Goal: Task Accomplishment & Management: Complete application form

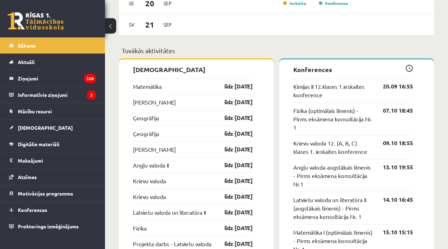
scroll to position [645, 0]
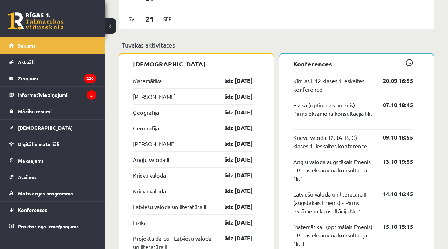
click at [148, 77] on link "Matemātika" at bounding box center [147, 81] width 29 height 8
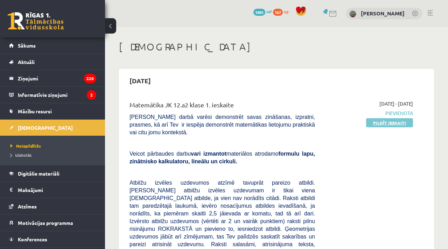
click at [395, 122] on link "Pildīt ieskaiti" at bounding box center [389, 122] width 47 height 9
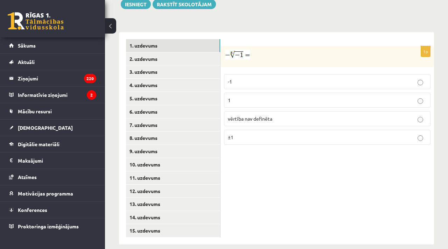
scroll to position [303, 0]
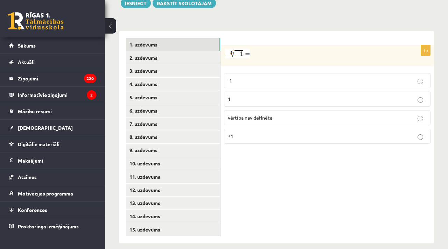
click at [305, 96] on p "1" at bounding box center [327, 99] width 199 height 7
click at [184, 55] on link "2. uzdevums" at bounding box center [173, 57] width 94 height 13
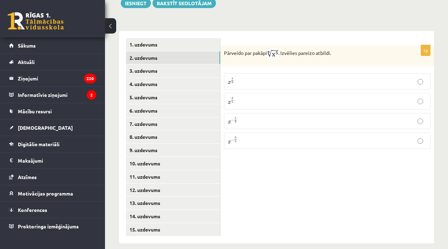
click at [245, 77] on p "x 5 6 x 5 6" at bounding box center [327, 81] width 199 height 8
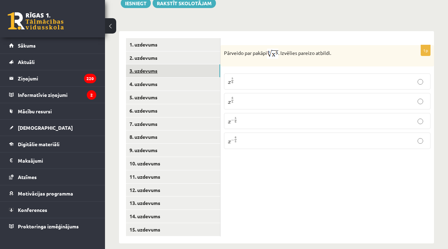
click at [162, 64] on link "3. uzdevums" at bounding box center [173, 70] width 94 height 13
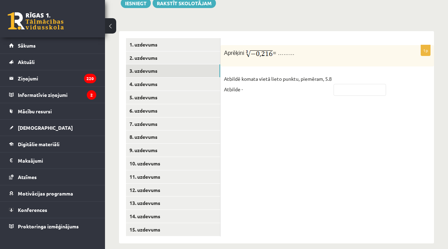
click at [357, 87] on fieldset "Atbildē komata vietā lieto punktu, piemēram, 5.8 Atbilde -" at bounding box center [327, 85] width 206 height 25
click at [357, 84] on input "text" at bounding box center [359, 90] width 52 height 12
type input "****"
click at [210, 78] on link "4. uzdevums" at bounding box center [173, 84] width 94 height 13
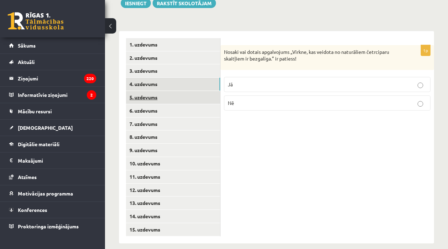
click at [191, 92] on link "5. uzdevums" at bounding box center [173, 97] width 94 height 13
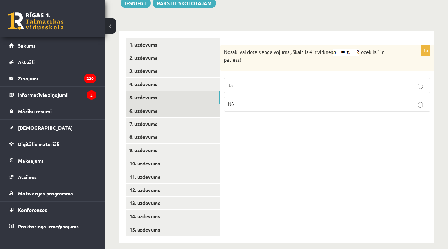
click at [191, 104] on link "6. uzdevums" at bounding box center [173, 110] width 94 height 13
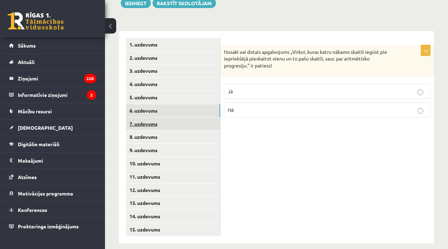
click at [196, 118] on link "7. uzdevums" at bounding box center [173, 124] width 94 height 13
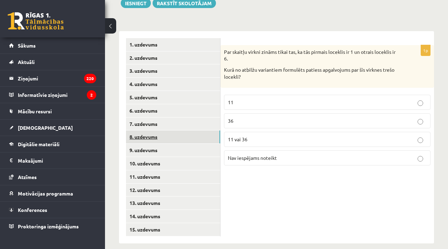
click at [203, 131] on link "8. uzdevums" at bounding box center [173, 137] width 94 height 13
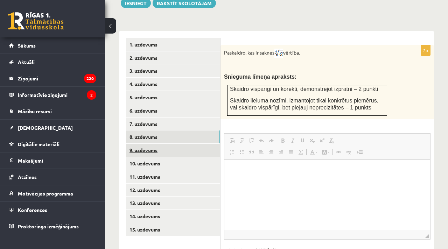
scroll to position [0, 0]
click at [206, 144] on link "9. uzdevums" at bounding box center [173, 150] width 94 height 13
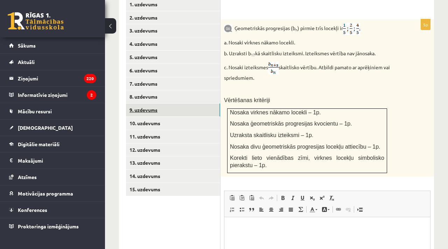
scroll to position [346, 0]
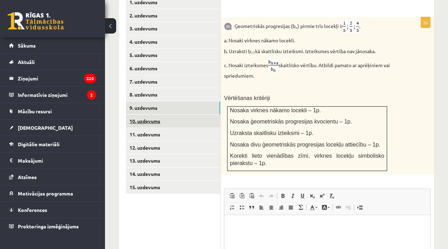
click at [192, 115] on link "10. uzdevums" at bounding box center [173, 121] width 94 height 13
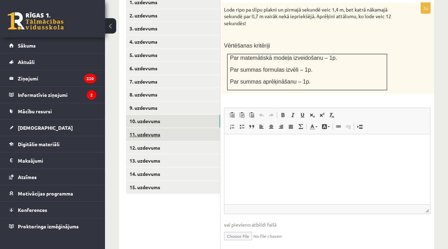
scroll to position [0, 0]
click at [203, 128] on link "11. uzdevums" at bounding box center [173, 134] width 94 height 13
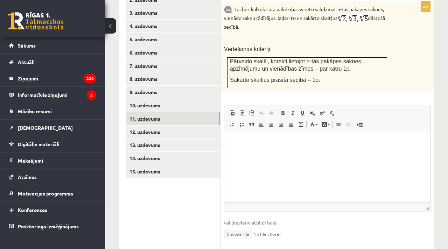
scroll to position [358, 0]
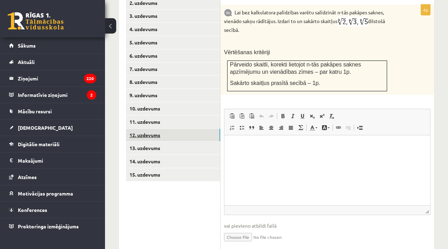
click at [204, 132] on link "12. uzdevums" at bounding box center [173, 135] width 94 height 13
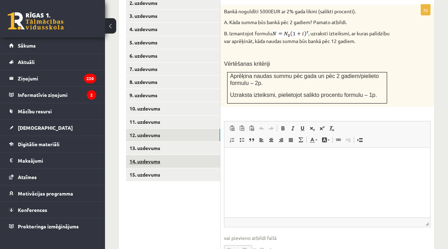
scroll to position [0, 0]
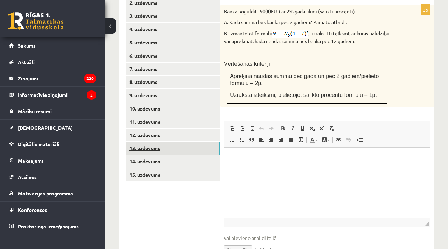
click at [207, 144] on link "13. uzdevums" at bounding box center [173, 148] width 94 height 13
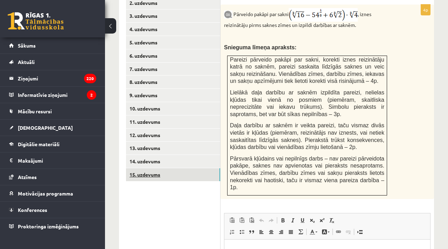
click at [204, 168] on link "15. uzdevums" at bounding box center [173, 174] width 94 height 13
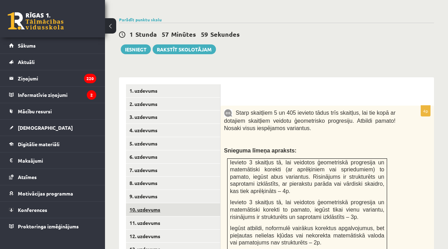
scroll to position [240, 0]
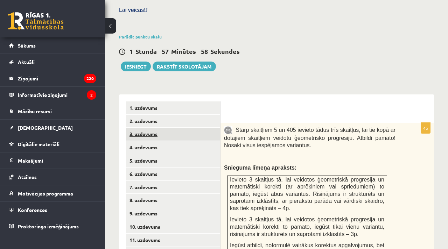
click at [195, 128] on link "3. uzdevums" at bounding box center [173, 134] width 94 height 13
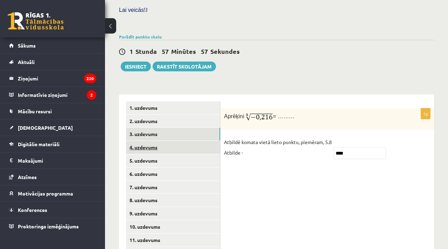
click at [200, 141] on link "4. uzdevums" at bounding box center [173, 147] width 94 height 13
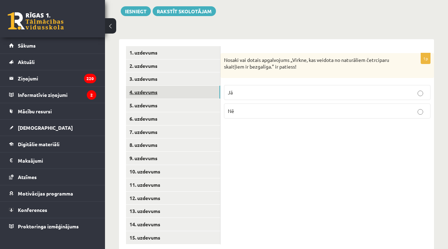
scroll to position [296, 0]
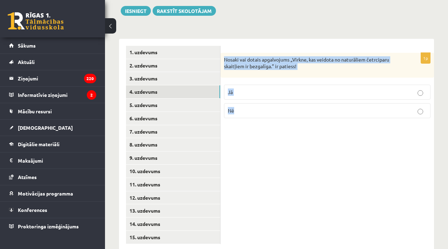
drag, startPoint x: 224, startPoint y: 50, endPoint x: 253, endPoint y: 108, distance: 64.8
click at [253, 109] on div "1p Nosaki vai dotais apgalvojums „Virkne, kas veidota no naturāliem četrciparu …" at bounding box center [326, 88] width 213 height 71
copy div "Nosaki vai dotais apgalvojums „Virkne, kas veidota no naturāliem četrciparu ska…"
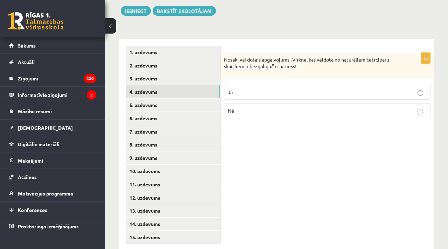
click at [262, 107] on p "Nē" at bounding box center [327, 110] width 199 height 7
click at [168, 99] on link "5. uzdevums" at bounding box center [173, 105] width 94 height 13
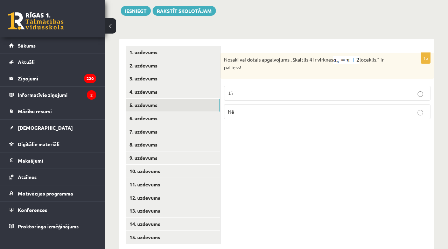
drag, startPoint x: 224, startPoint y: 50, endPoint x: 248, endPoint y: 65, distance: 28.1
click at [248, 65] on div "Nosaki vai dotais apgalvojums „Skaitlis 4 ir virknes loceklis.” ir patiess!" at bounding box center [326, 66] width 213 height 26
copy p "Nosaki vai dotais apgalvojums „Skaitlis 4 ir virknes loceklis.” ir patiess!"
click at [260, 90] on p "Jā" at bounding box center [327, 93] width 199 height 7
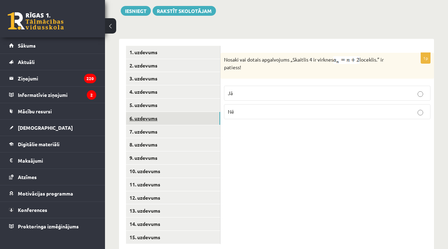
click at [192, 112] on link "6. uzdevums" at bounding box center [173, 118] width 94 height 13
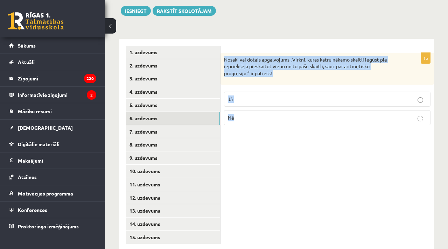
drag, startPoint x: 223, startPoint y: 52, endPoint x: 238, endPoint y: 109, distance: 58.2
click at [238, 110] on div "1p Nosaki vai dotais apgalvojums „Virkni, kuras katru nākamo skaitli iegūst pie…" at bounding box center [326, 92] width 213 height 78
copy div "Nosaki vai dotais apgalvojums „Virkni, kuras katru nākamo skaitli iegūst pie ie…"
click at [240, 96] on p "Jā" at bounding box center [327, 99] width 199 height 7
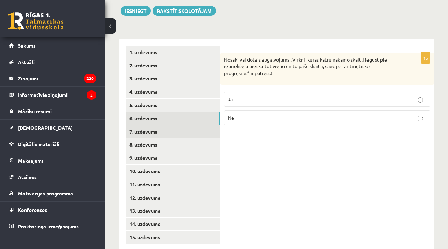
click at [151, 125] on link "7. uzdevums" at bounding box center [173, 131] width 94 height 13
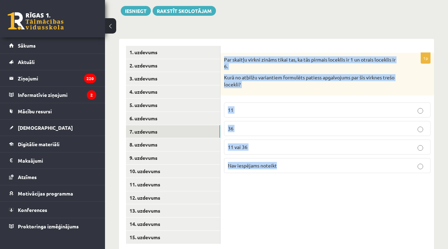
drag, startPoint x: 223, startPoint y: 50, endPoint x: 283, endPoint y: 161, distance: 126.2
click at [283, 161] on div "1p Par skaitļu virkni zināms tikai tas, ka tās pirmais loceklis ir 1 un otrais …" at bounding box center [326, 116] width 213 height 126
copy div "Par skaitļu virkni zināms tikai tas, ka tās pirmais loceklis ir 1 un otrais loc…"
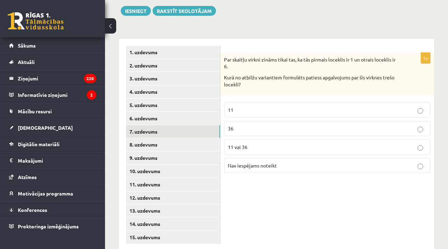
click at [296, 158] on label "Nav iespējams noteikt" at bounding box center [327, 165] width 206 height 15
click at [159, 138] on link "8. uzdevums" at bounding box center [173, 144] width 94 height 13
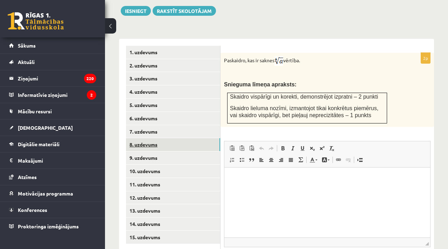
scroll to position [0, 0]
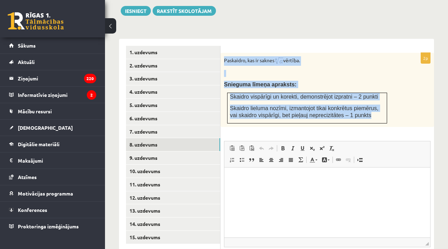
drag, startPoint x: 222, startPoint y: 52, endPoint x: 375, endPoint y: 113, distance: 164.4
click at [375, 113] on div "Paskaidro, kas ir saknes vērtība. Snieguma līmeņa apraksts: Skaidro vispārīgi u…" at bounding box center [326, 90] width 213 height 74
copy div "Paskaidro, kas ir saknes vērtība. Snieguma līmeņa apraksts: Skaidro vispārīgi u…"
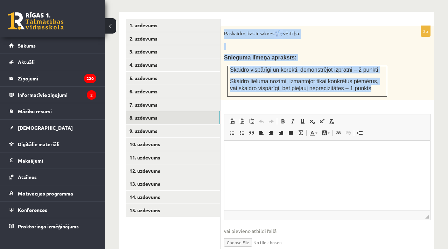
scroll to position [323, 0]
click at [209, 124] on link "9. uzdevums" at bounding box center [173, 130] width 94 height 13
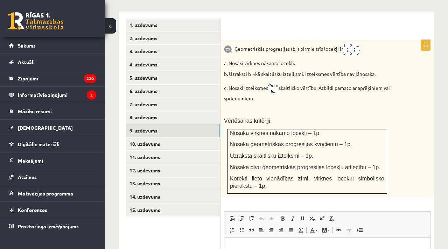
scroll to position [0, 0]
drag, startPoint x: 234, startPoint y: 41, endPoint x: 380, endPoint y: 69, distance: 148.0
click at [380, 69] on div "Ģeometriskās progresijas (b n ) pirmie trīs locekļi ir a. Nosaki virknes nākamo…" at bounding box center [326, 119] width 213 height 158
copy div "Ģeometriskās progresijas (b n ) pirmie trīs locekļi ir a. Nosaki virknes nākamo…"
click at [164, 139] on link "10. uzdevums" at bounding box center [173, 144] width 94 height 13
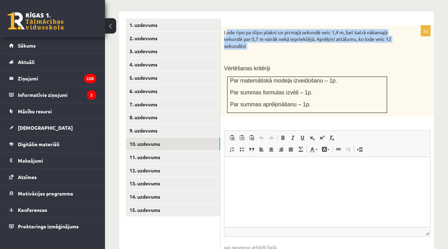
drag, startPoint x: 225, startPoint y: 24, endPoint x: 250, endPoint y: 42, distance: 30.3
click at [250, 42] on div "Lode ripo pa slīpu plakni un pirmajā sekundē veic 1,4 m, bet katrā nākamajā sek…" at bounding box center [326, 71] width 213 height 91
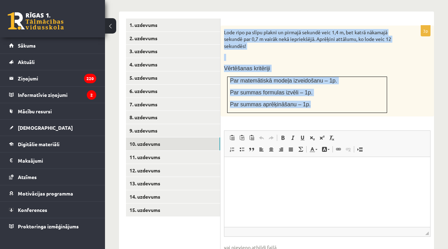
drag, startPoint x: 223, startPoint y: 23, endPoint x: 304, endPoint y: 103, distance: 113.3
click at [304, 103] on div "Lode ripo pa slīpu plakni un pirmajā sekundē veic 1,4 m, bet katrā nākamajā sek…" at bounding box center [326, 71] width 213 height 91
copy div "Lode ripo pa slīpu plakni un pirmajā sekundē veic 1,4 m, bet katrā nākamajā sek…"
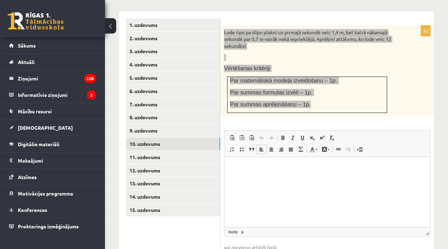
click at [314, 178] on html at bounding box center [327, 167] width 206 height 21
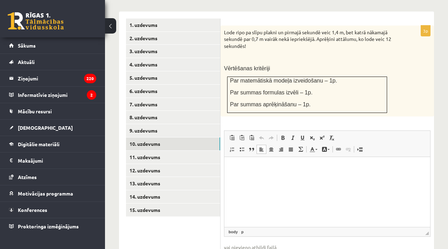
click at [322, 54] on p at bounding box center [309, 57] width 171 height 7
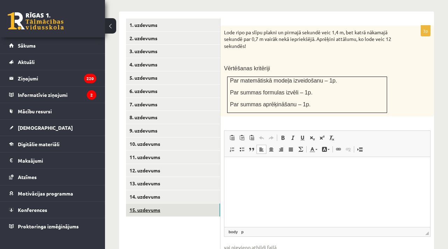
click at [138, 205] on link "15. uzdevums" at bounding box center [173, 210] width 94 height 13
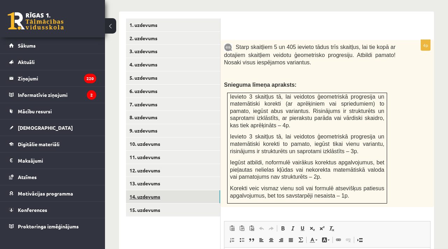
click at [150, 191] on link "14. uzdevums" at bounding box center [173, 196] width 94 height 13
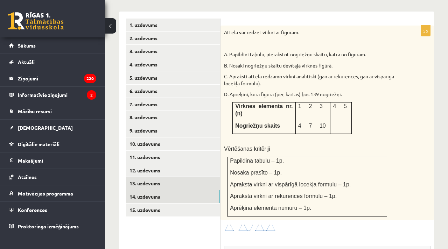
click at [157, 177] on link "13. uzdevums" at bounding box center [173, 183] width 94 height 13
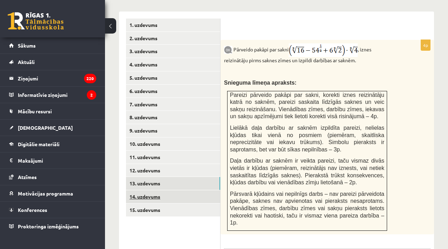
click at [159, 190] on link "14. uzdevums" at bounding box center [173, 196] width 94 height 13
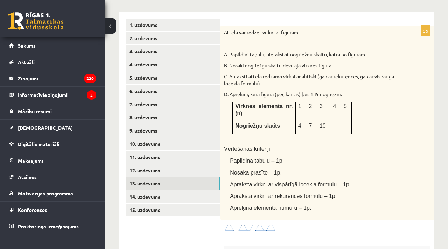
click at [153, 177] on link "13. uzdevums" at bounding box center [173, 183] width 94 height 13
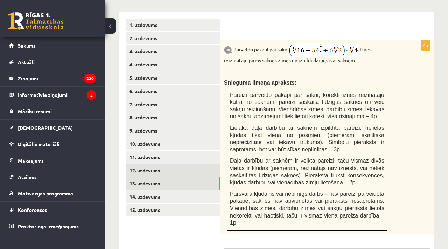
click at [149, 165] on link "12. uzdevums" at bounding box center [173, 170] width 94 height 13
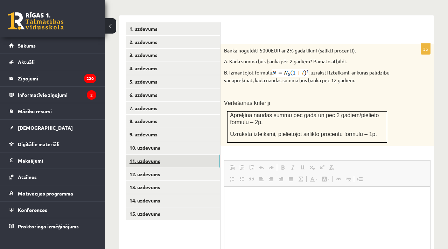
scroll to position [323, 0]
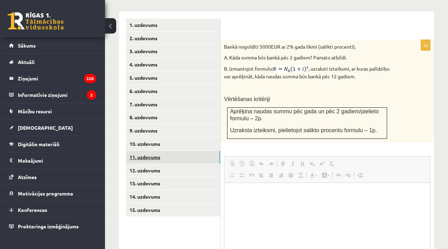
click at [151, 151] on link "11. uzdevums" at bounding box center [173, 157] width 94 height 13
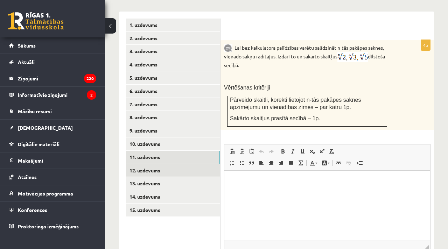
scroll to position [0, 0]
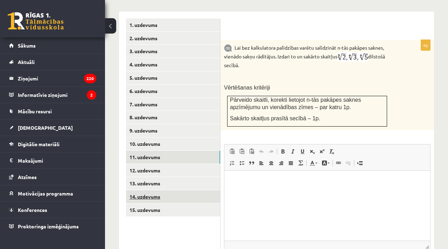
click at [151, 190] on link "14. uzdevums" at bounding box center [173, 196] width 94 height 13
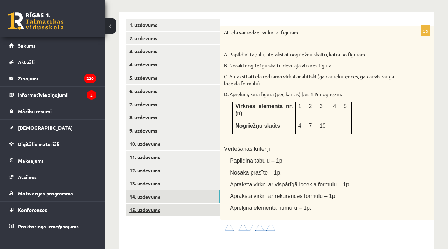
click at [154, 204] on link "15. uzdevums" at bounding box center [173, 210] width 94 height 13
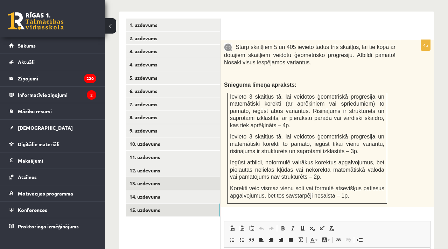
click at [146, 177] on link "13. uzdevums" at bounding box center [173, 183] width 94 height 13
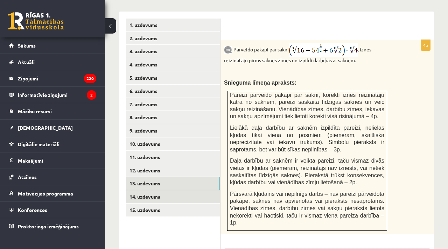
click at [149, 191] on link "14. uzdevums" at bounding box center [173, 196] width 94 height 13
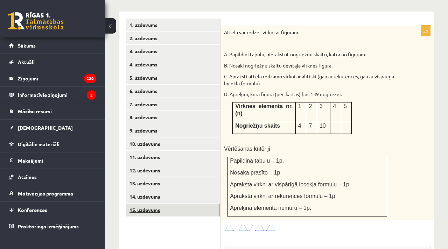
click at [150, 204] on link "15. uzdevums" at bounding box center [173, 210] width 94 height 13
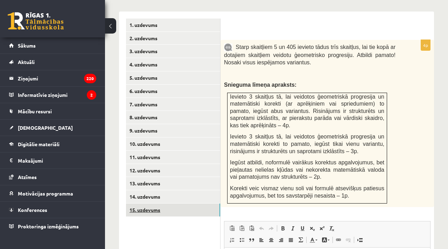
click at [150, 204] on link "15. uzdevums" at bounding box center [173, 210] width 94 height 13
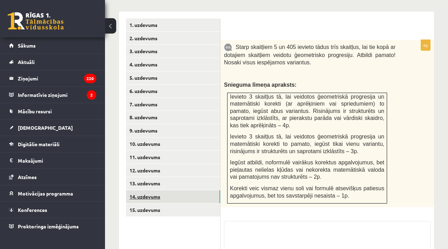
click at [151, 190] on link "14. uzdevums" at bounding box center [173, 196] width 94 height 13
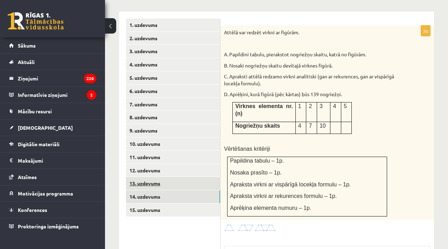
click at [152, 180] on link "13. uzdevums" at bounding box center [173, 183] width 94 height 13
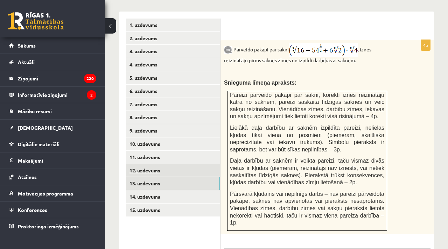
click at [152, 164] on link "12. uzdevums" at bounding box center [173, 170] width 94 height 13
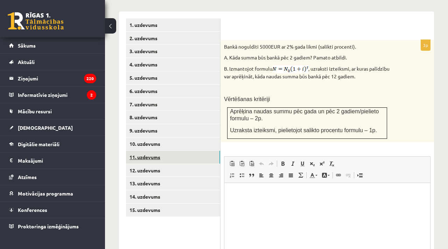
click at [155, 154] on link "11. uzdevums" at bounding box center [173, 157] width 94 height 13
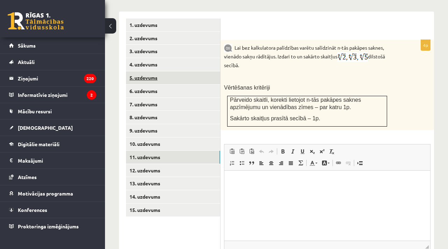
click at [169, 72] on link "5. uzdevums" at bounding box center [173, 77] width 94 height 13
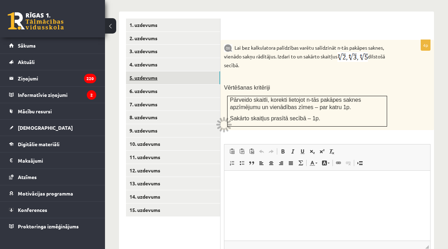
scroll to position [304, 0]
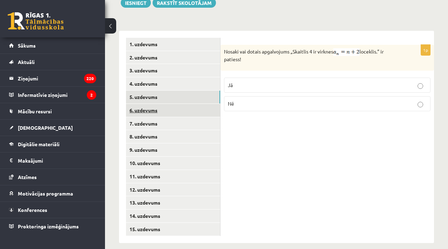
click at [157, 104] on link "6. uzdevums" at bounding box center [173, 110] width 94 height 13
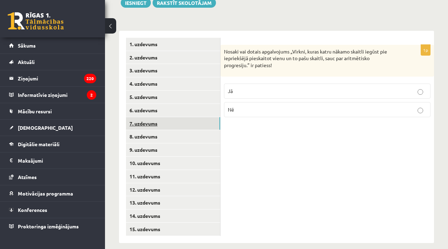
click at [150, 120] on link "7. uzdevums" at bounding box center [173, 123] width 94 height 13
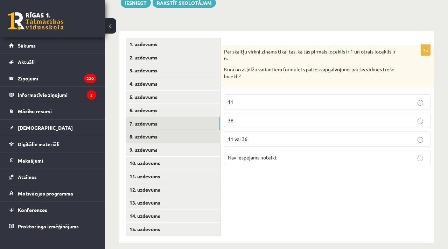
click at [149, 132] on link "8. uzdevums" at bounding box center [173, 136] width 94 height 13
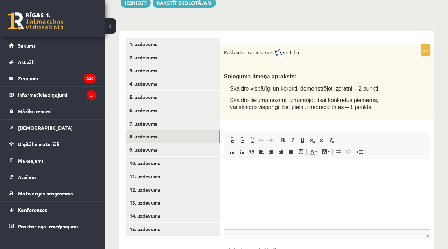
scroll to position [0, 0]
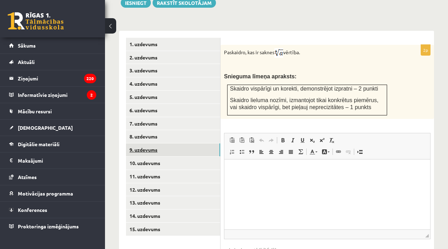
click at [152, 143] on link "9. uzdevums" at bounding box center [173, 149] width 94 height 13
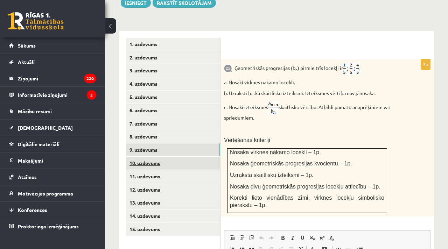
click at [159, 159] on link "10. uzdevums" at bounding box center [173, 163] width 94 height 13
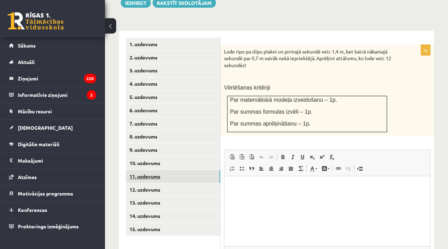
click at [155, 170] on link "11. uzdevums" at bounding box center [173, 176] width 94 height 13
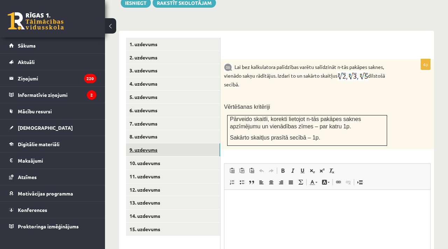
click at [163, 143] on link "9. uzdevums" at bounding box center [173, 149] width 94 height 13
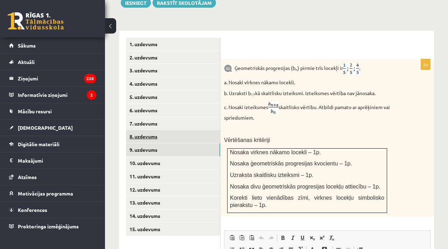
click at [162, 132] on link "8. uzdevums" at bounding box center [173, 136] width 94 height 13
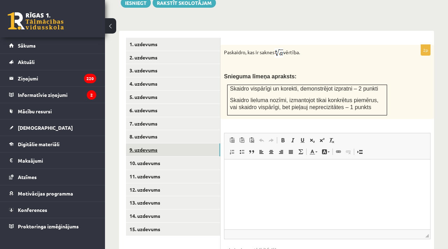
click at [159, 143] on link "9. uzdevums" at bounding box center [173, 149] width 94 height 13
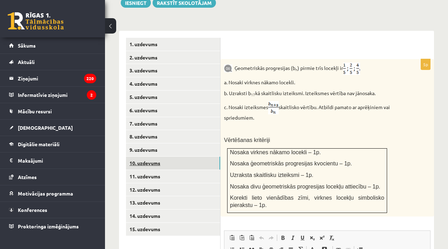
click at [157, 157] on link "10. uzdevums" at bounding box center [173, 163] width 94 height 13
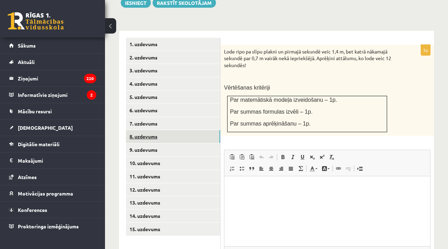
click at [155, 130] on link "8. uzdevums" at bounding box center [173, 136] width 94 height 13
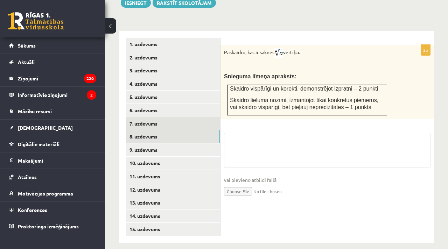
click at [156, 118] on link "7. uzdevums" at bounding box center [173, 123] width 94 height 13
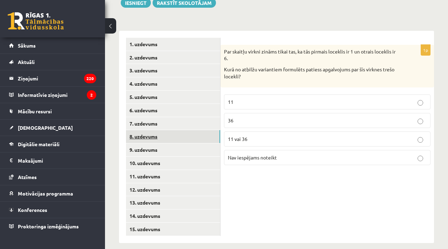
click at [149, 131] on link "8. uzdevums" at bounding box center [173, 136] width 94 height 13
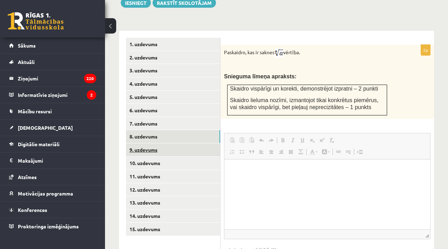
click at [148, 143] on link "9. uzdevums" at bounding box center [173, 149] width 94 height 13
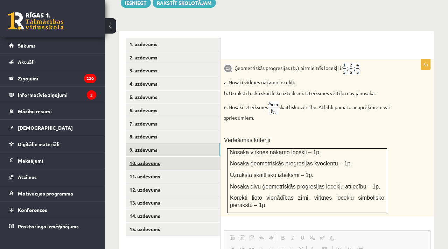
click at [147, 157] on link "10. uzdevums" at bounding box center [173, 163] width 94 height 13
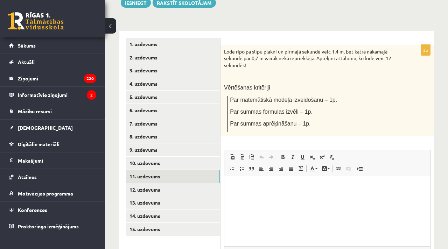
click at [151, 170] on link "11. uzdevums" at bounding box center [173, 176] width 94 height 13
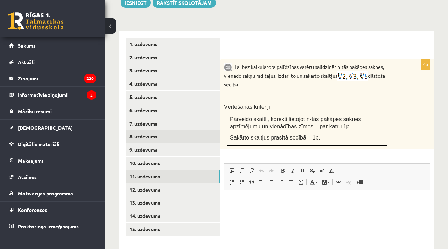
click at [141, 130] on link "8. uzdevums" at bounding box center [173, 136] width 94 height 13
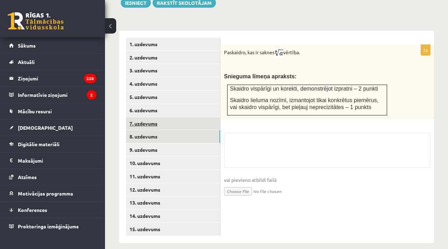
click at [154, 120] on link "7. uzdevums" at bounding box center [173, 123] width 94 height 13
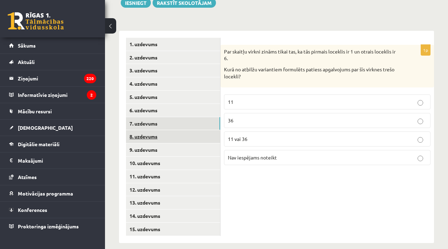
click at [154, 132] on link "8. uzdevums" at bounding box center [173, 136] width 94 height 13
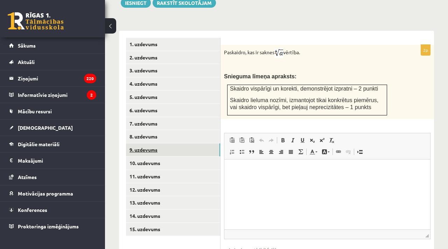
click at [152, 143] on link "9. uzdevums" at bounding box center [173, 149] width 94 height 13
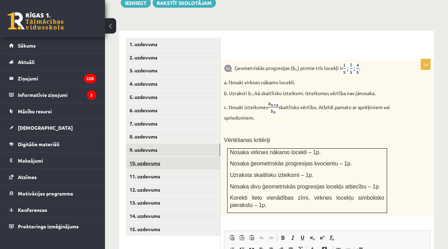
click at [181, 157] on link "10. uzdevums" at bounding box center [173, 163] width 94 height 13
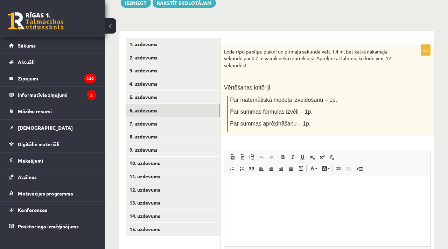
click at [177, 106] on link "6. uzdevums" at bounding box center [173, 110] width 94 height 13
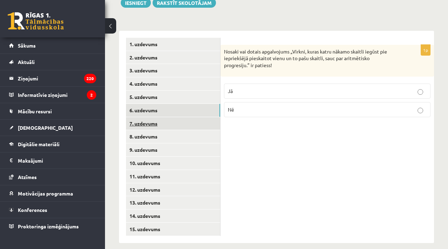
click at [175, 117] on link "7. uzdevums" at bounding box center [173, 123] width 94 height 13
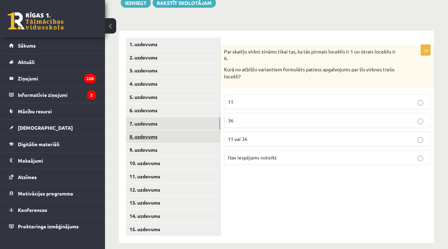
click at [176, 130] on link "8. uzdevums" at bounding box center [173, 136] width 94 height 13
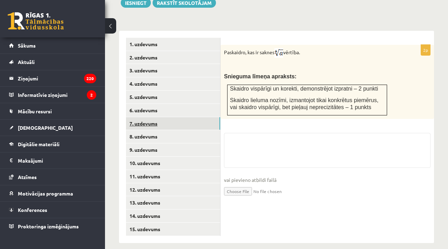
click at [170, 117] on link "7. uzdevums" at bounding box center [173, 123] width 94 height 13
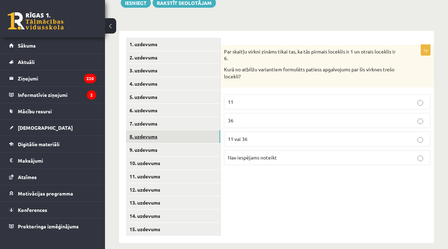
click at [168, 130] on link "8. uzdevums" at bounding box center [173, 136] width 94 height 13
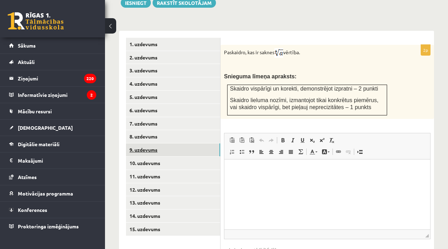
click at [166, 143] on link "9. uzdevums" at bounding box center [173, 149] width 94 height 13
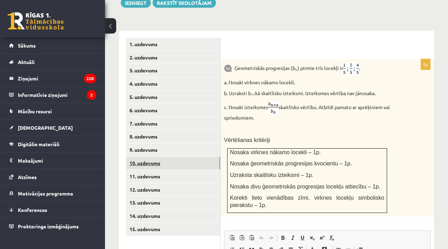
click at [164, 157] on link "10. uzdevums" at bounding box center [173, 163] width 94 height 13
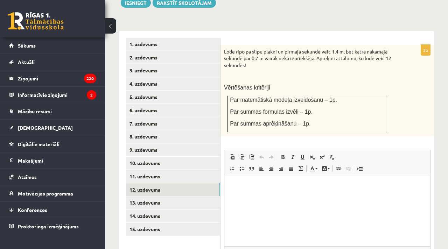
click at [161, 183] on link "12. uzdevums" at bounding box center [173, 189] width 94 height 13
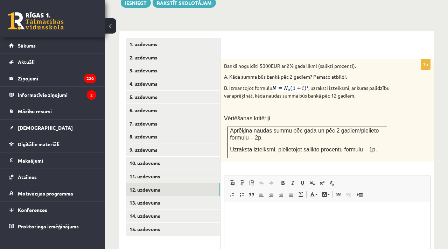
click at [163, 108] on ul "1. uzdevums 2. uzdevums 3. uzdevums 4. uzdevums 5. uzdevums 6. uzdevums 7. uzde…" at bounding box center [173, 179] width 94 height 283
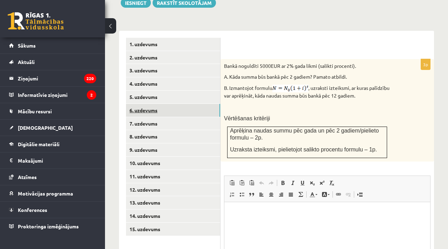
click at [163, 104] on link "6. uzdevums" at bounding box center [173, 110] width 94 height 13
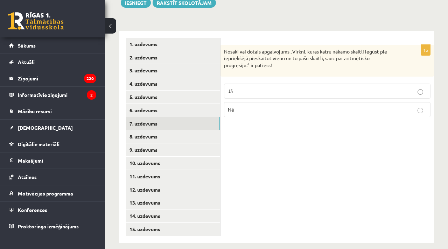
click at [162, 117] on link "7. uzdevums" at bounding box center [173, 123] width 94 height 13
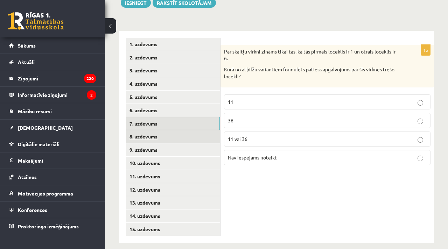
click at [160, 130] on link "8. uzdevums" at bounding box center [173, 136] width 94 height 13
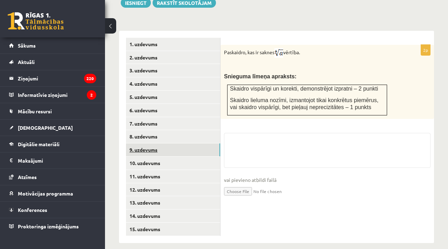
click at [159, 143] on link "9. uzdevums" at bounding box center [173, 149] width 94 height 13
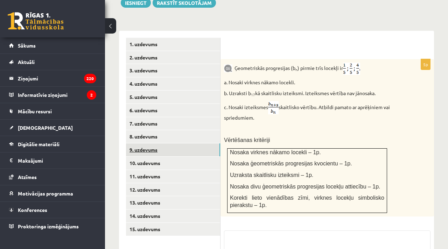
click at [157, 147] on link "9. uzdevums" at bounding box center [173, 149] width 94 height 13
click at [157, 157] on link "10. uzdevums" at bounding box center [173, 163] width 94 height 13
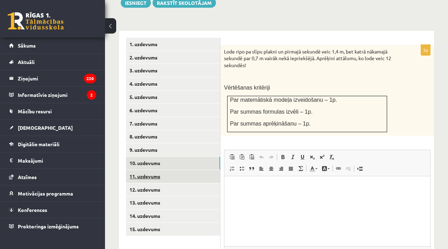
click at [157, 170] on link "11. uzdevums" at bounding box center [173, 176] width 94 height 13
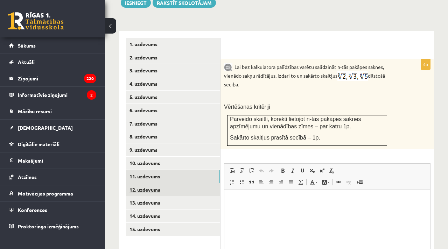
click at [191, 183] on link "12. uzdevums" at bounding box center [173, 189] width 94 height 13
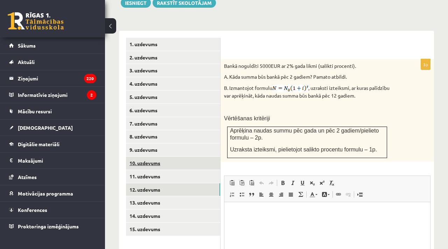
click at [165, 157] on link "10. uzdevums" at bounding box center [173, 163] width 94 height 13
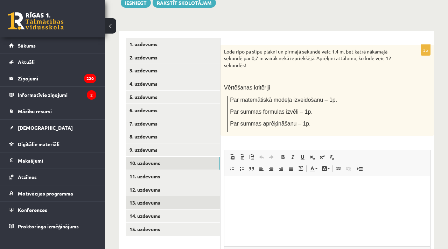
click at [163, 196] on link "13. uzdevums" at bounding box center [173, 202] width 94 height 13
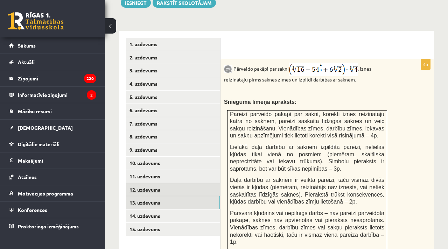
click at [162, 183] on link "12. uzdevums" at bounding box center [173, 189] width 94 height 13
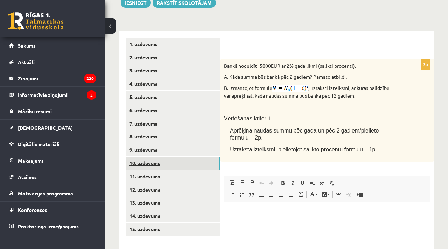
click at [164, 157] on link "10. uzdevums" at bounding box center [173, 163] width 94 height 13
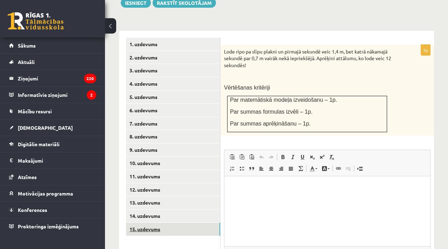
click at [159, 224] on link "15. uzdevums" at bounding box center [173, 229] width 94 height 13
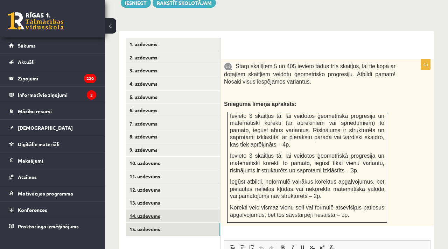
click at [145, 210] on link "14. uzdevums" at bounding box center [173, 216] width 94 height 13
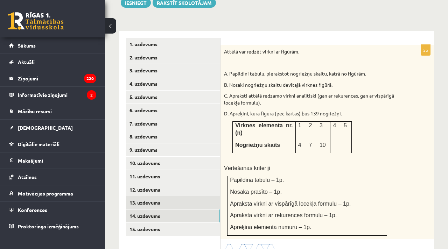
click at [145, 199] on link "13. uzdevums" at bounding box center [173, 202] width 94 height 13
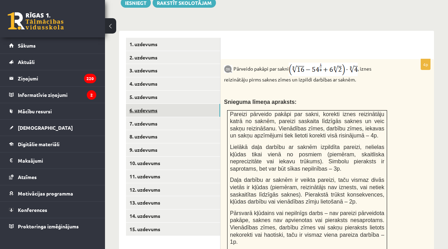
click at [151, 108] on link "6. uzdevums" at bounding box center [173, 110] width 94 height 13
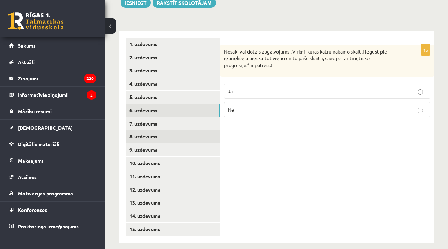
click at [152, 130] on link "8. uzdevums" at bounding box center [173, 136] width 94 height 13
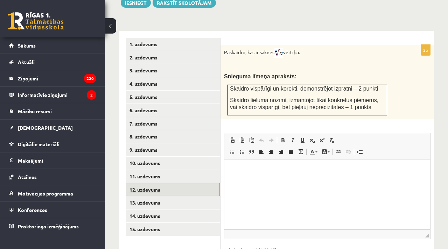
click at [149, 183] on link "12. uzdevums" at bounding box center [173, 189] width 94 height 13
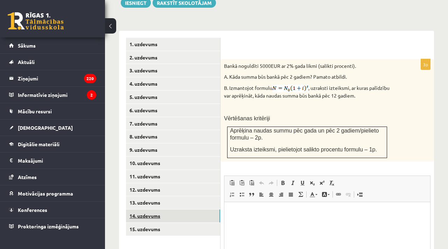
click at [147, 210] on link "14. uzdevums" at bounding box center [173, 216] width 94 height 13
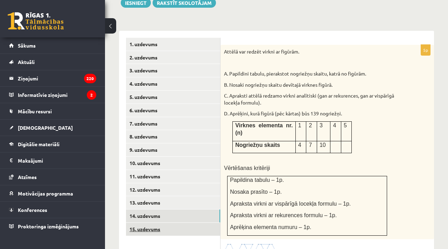
click at [146, 223] on link "15. uzdevums" at bounding box center [173, 229] width 94 height 13
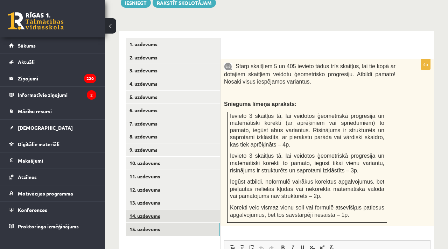
click at [139, 211] on link "14. uzdevums" at bounding box center [173, 216] width 94 height 13
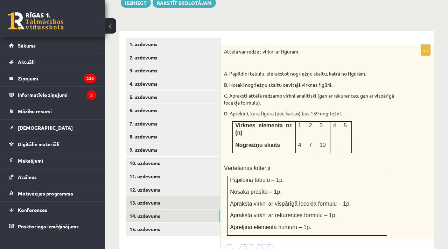
click at [176, 196] on link "13. uzdevums" at bounding box center [173, 202] width 94 height 13
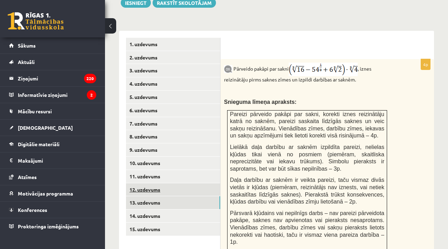
click at [173, 185] on link "12. uzdevums" at bounding box center [173, 189] width 94 height 13
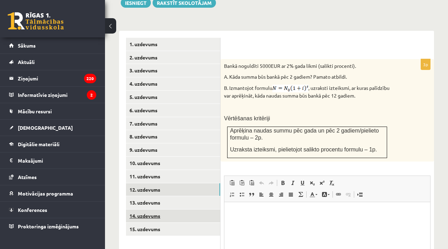
click at [140, 210] on link "14. uzdevums" at bounding box center [173, 216] width 94 height 13
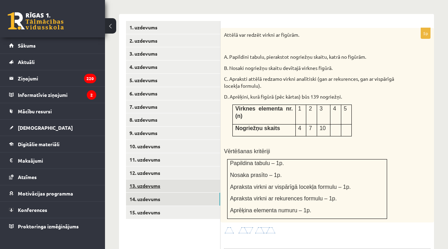
scroll to position [322, 0]
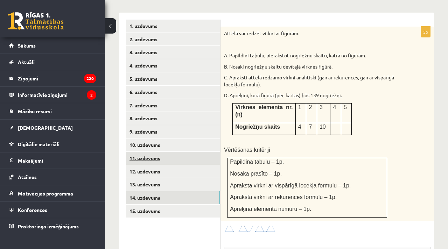
click at [181, 152] on link "11. uzdevums" at bounding box center [173, 158] width 94 height 13
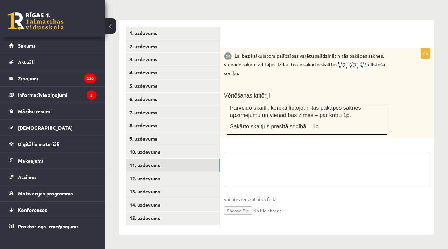
click at [182, 163] on ul "1. uzdevums 2. uzdevums 3. uzdevums 4. uzdevums 5. uzdevums 6. uzdevums 7. uzde…" at bounding box center [173, 127] width 94 height 201
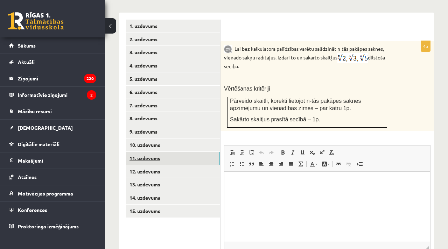
scroll to position [0, 0]
click at [182, 178] on link "13. uzdevums" at bounding box center [173, 184] width 94 height 13
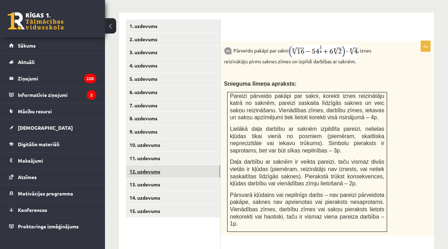
click at [180, 165] on link "12. uzdevums" at bounding box center [173, 171] width 94 height 13
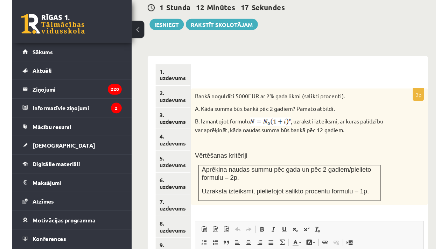
scroll to position [291, 0]
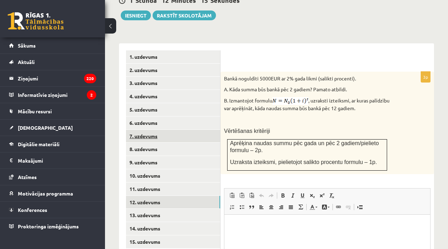
click at [159, 133] on link "7. uzdevums" at bounding box center [173, 136] width 94 height 13
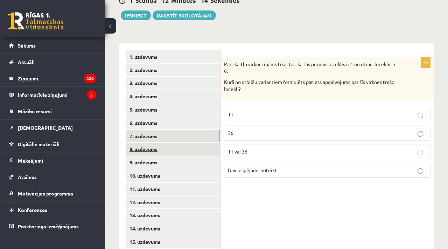
click at [159, 143] on link "8. uzdevums" at bounding box center [173, 149] width 94 height 13
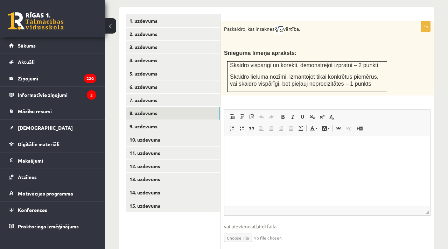
scroll to position [331, 0]
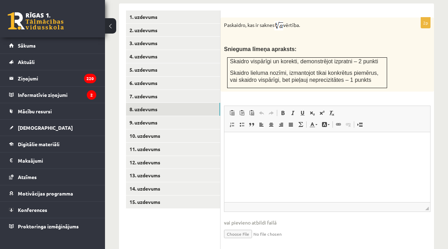
click at [245, 226] on input "file" at bounding box center [327, 233] width 206 height 14
type input "**********"
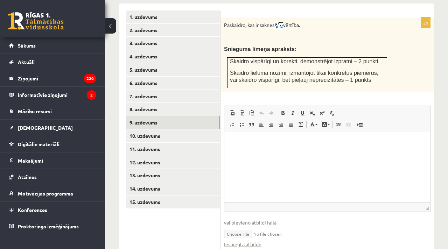
click at [205, 116] on link "9. uzdevums" at bounding box center [173, 122] width 94 height 13
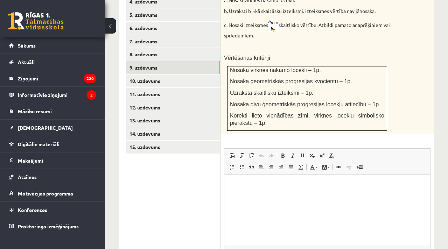
scroll to position [444, 0]
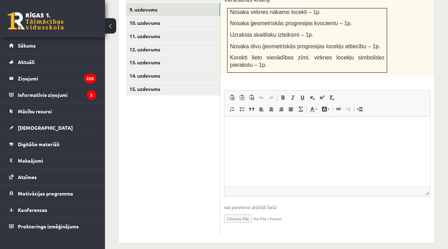
click at [254, 211] on input "file" at bounding box center [327, 218] width 206 height 14
type input "**********"
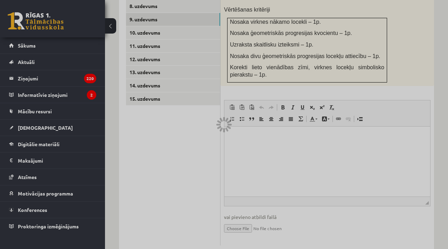
scroll to position [428, 0]
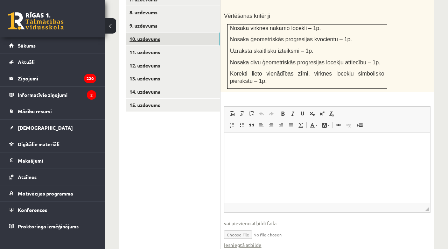
click at [180, 33] on link "10. uzdevums" at bounding box center [173, 39] width 94 height 13
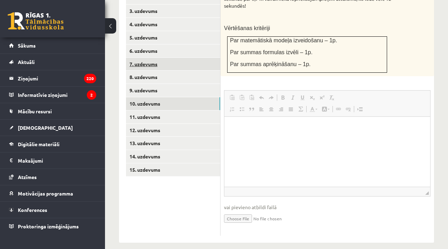
scroll to position [0, 0]
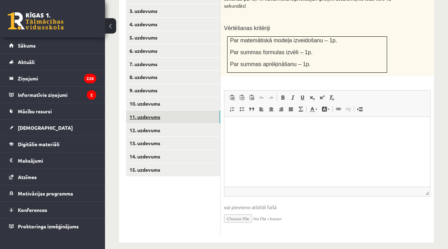
click at [176, 111] on link "11. uzdevums" at bounding box center [173, 117] width 94 height 13
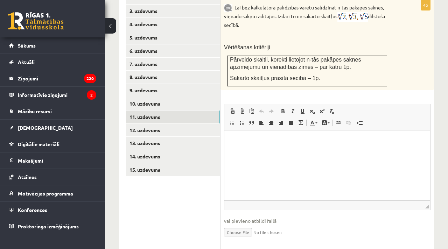
click at [240, 225] on input "file" at bounding box center [327, 232] width 206 height 14
type input "**********"
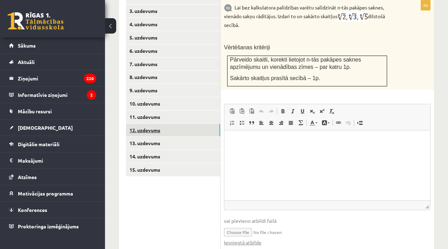
click at [210, 124] on link "12. uzdevums" at bounding box center [173, 130] width 94 height 13
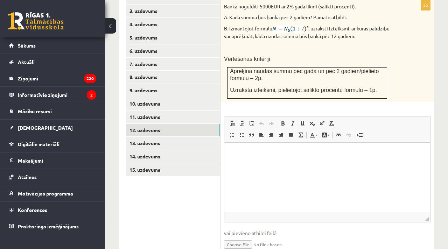
click at [244, 237] on input "file" at bounding box center [327, 244] width 206 height 14
type input "**********"
click at [200, 137] on link "13. uzdevums" at bounding box center [173, 143] width 94 height 13
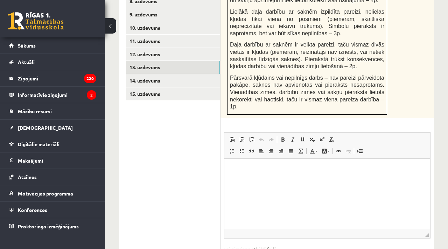
scroll to position [488, 0]
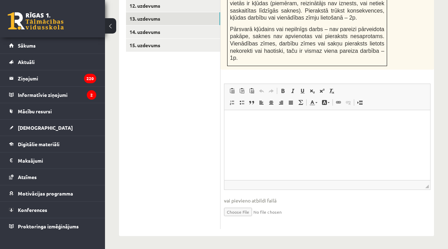
click at [230, 212] on input "file" at bounding box center [327, 211] width 206 height 14
type input "**********"
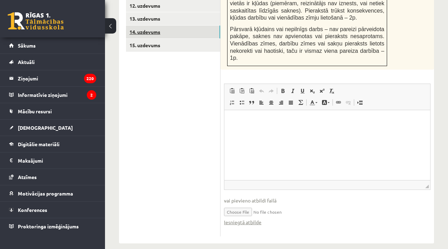
click at [190, 26] on link "14. uzdevums" at bounding box center [173, 32] width 94 height 13
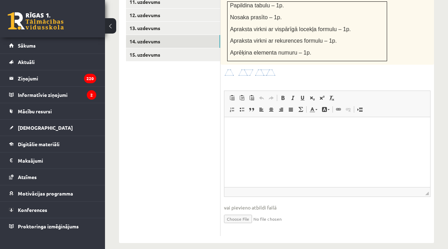
scroll to position [0, 0]
click at [237, 211] on input "file" at bounding box center [327, 218] width 206 height 14
type input "**********"
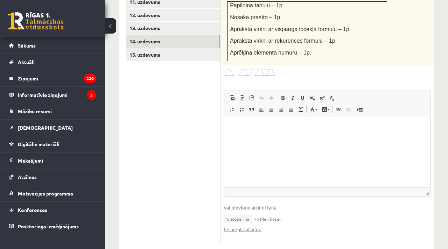
click at [233, 69] on img at bounding box center [250, 73] width 52 height 8
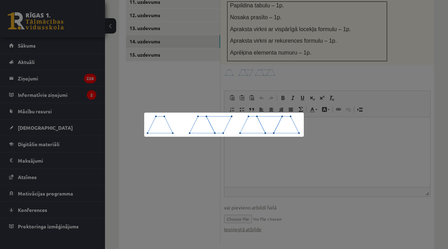
click at [253, 78] on div at bounding box center [224, 124] width 448 height 249
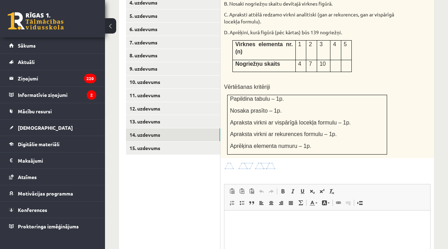
scroll to position [379, 0]
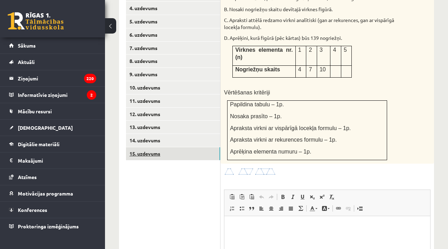
click at [156, 147] on link "15. uzdevums" at bounding box center [173, 153] width 94 height 13
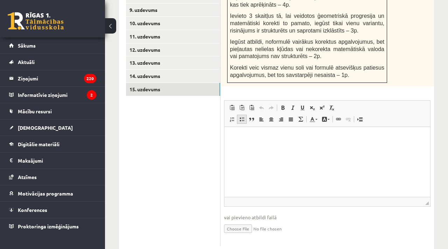
scroll to position [453, 0]
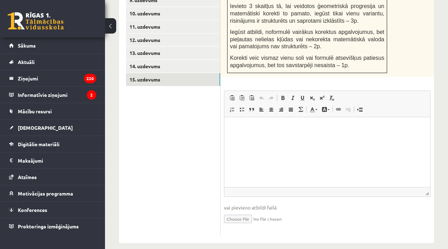
click at [236, 211] on input "file" at bounding box center [327, 218] width 206 height 14
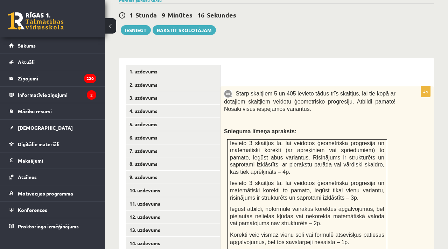
scroll to position [309, 0]
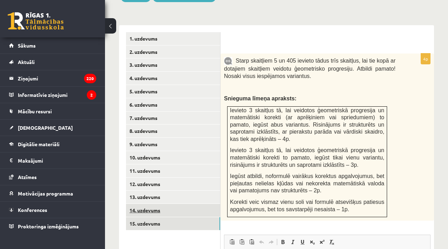
click at [163, 206] on link "14. uzdevums" at bounding box center [173, 210] width 94 height 13
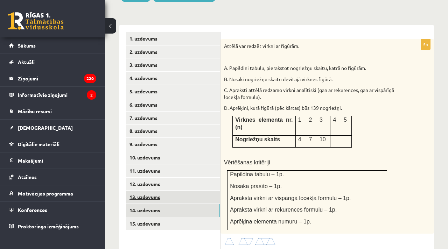
scroll to position [0, 0]
click at [151, 191] on link "13. uzdevums" at bounding box center [173, 197] width 94 height 13
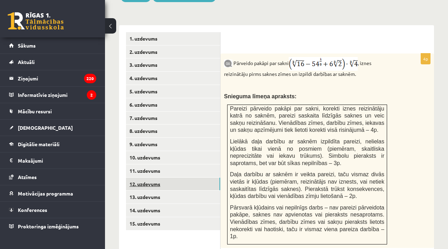
click at [151, 182] on link "12. uzdevums" at bounding box center [173, 184] width 94 height 13
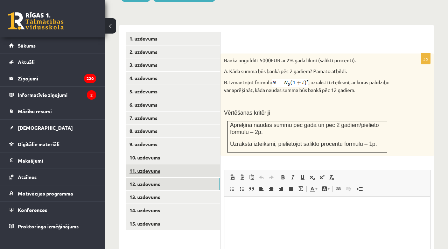
click at [151, 168] on link "11. uzdevums" at bounding box center [173, 170] width 94 height 13
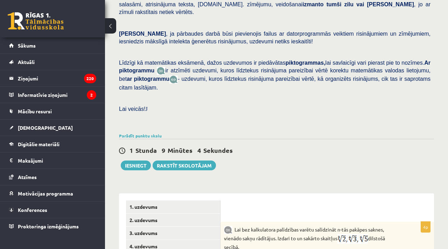
scroll to position [164, 0]
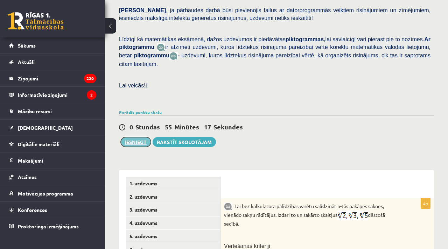
click at [138, 137] on button "Iesniegt" at bounding box center [136, 142] width 30 height 10
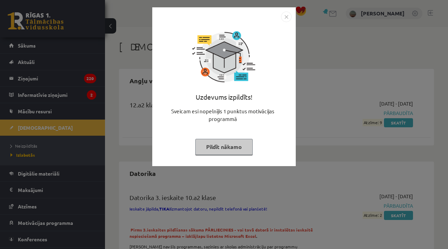
click at [286, 19] on img "Close" at bounding box center [286, 17] width 10 height 10
